Goal: Information Seeking & Learning: Learn about a topic

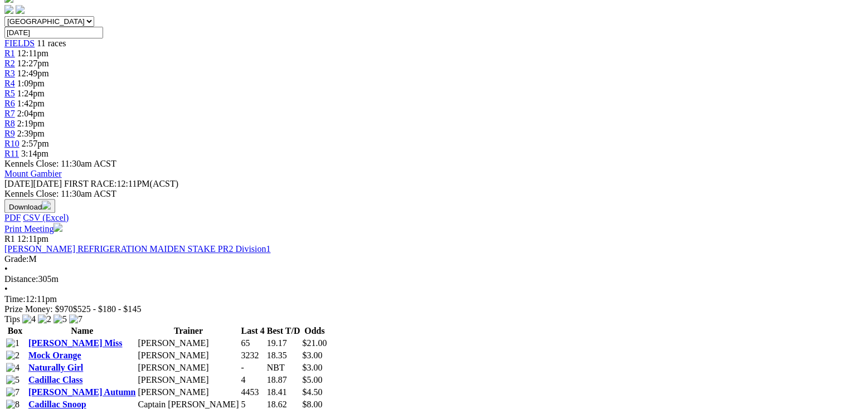
scroll to position [223, 0]
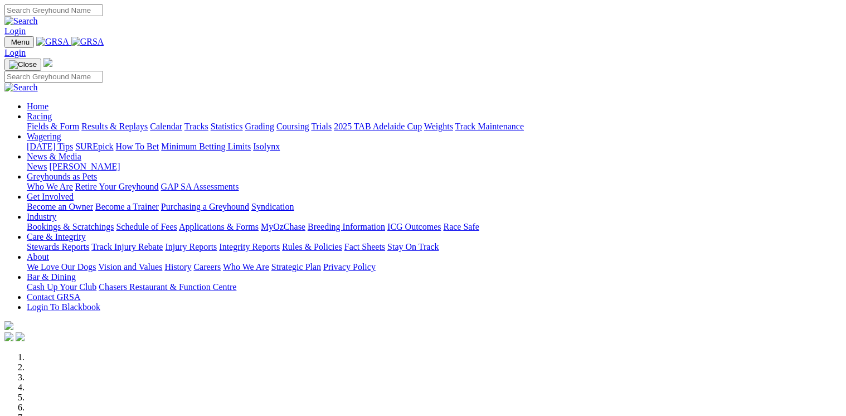
scroll to position [401, 0]
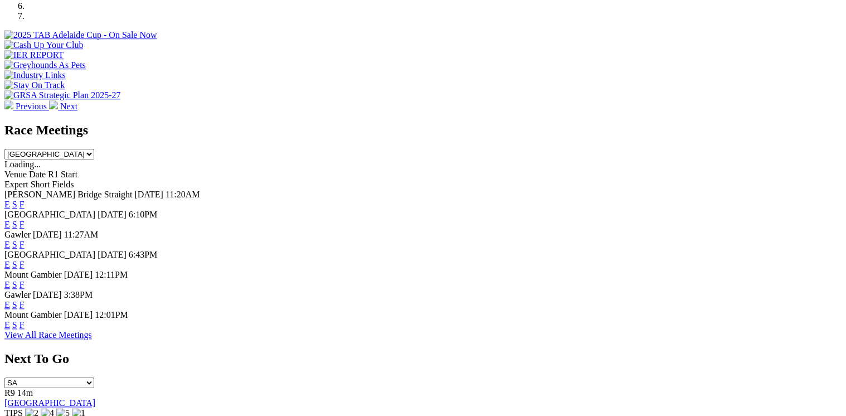
click at [25, 329] on link "F" at bounding box center [22, 324] width 5 height 9
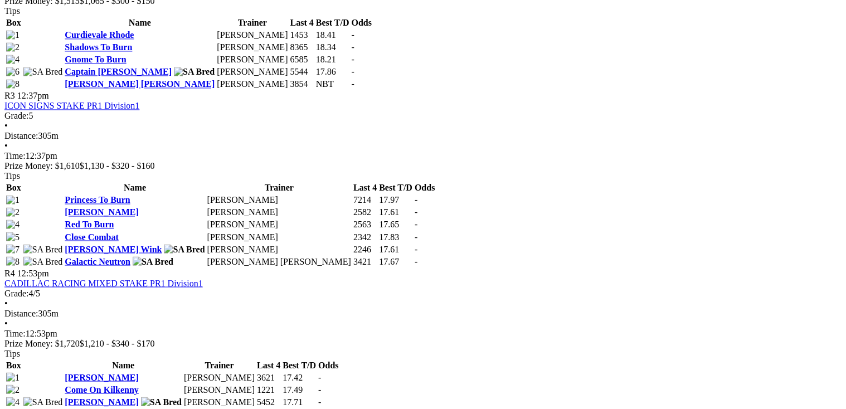
scroll to position [758, 0]
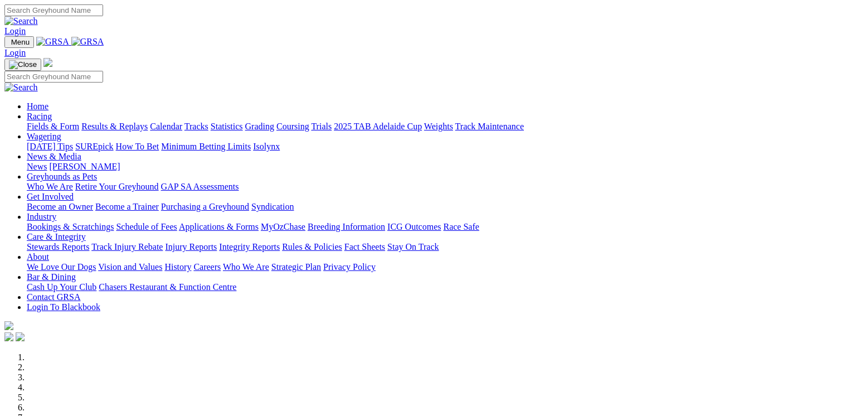
scroll to position [401, 0]
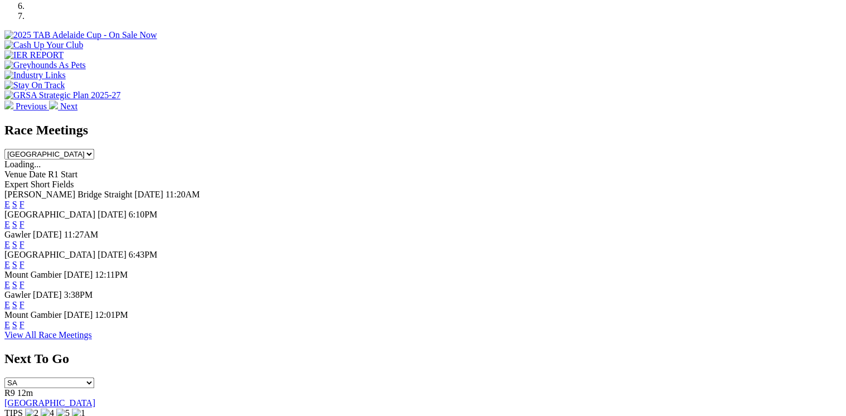
click at [10, 329] on link "E" at bounding box center [7, 324] width 6 height 9
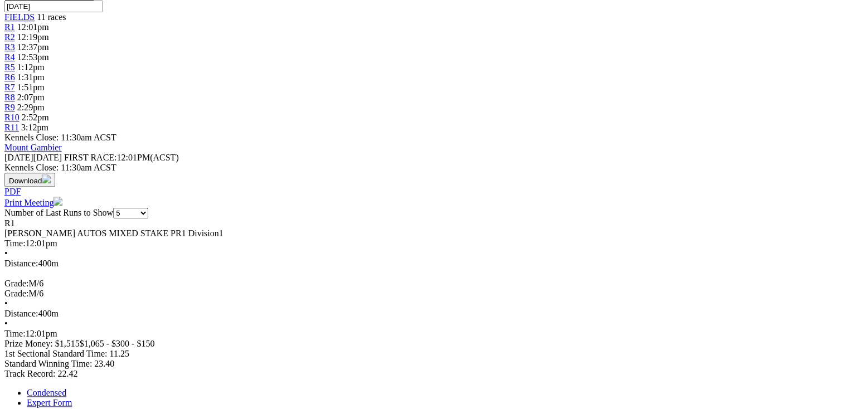
scroll to position [268, 0]
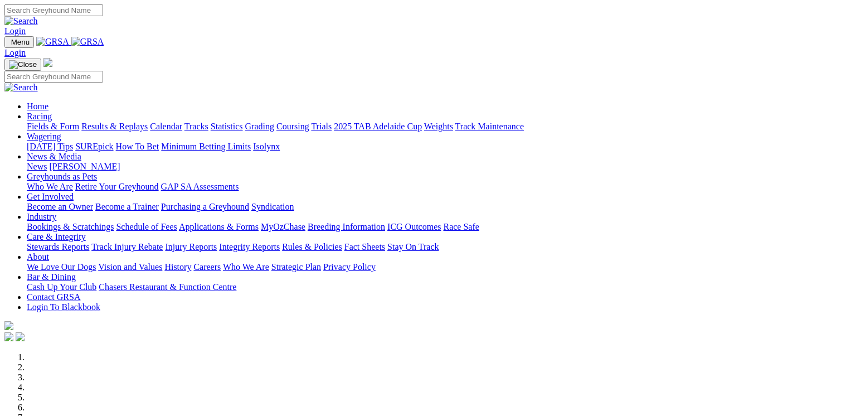
scroll to position [401, 0]
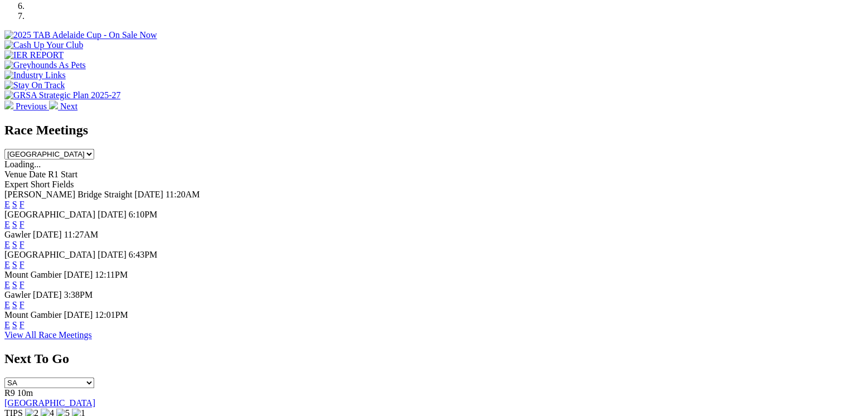
click at [17, 329] on link "S" at bounding box center [14, 324] width 5 height 9
